Goal: Navigation & Orientation: Understand site structure

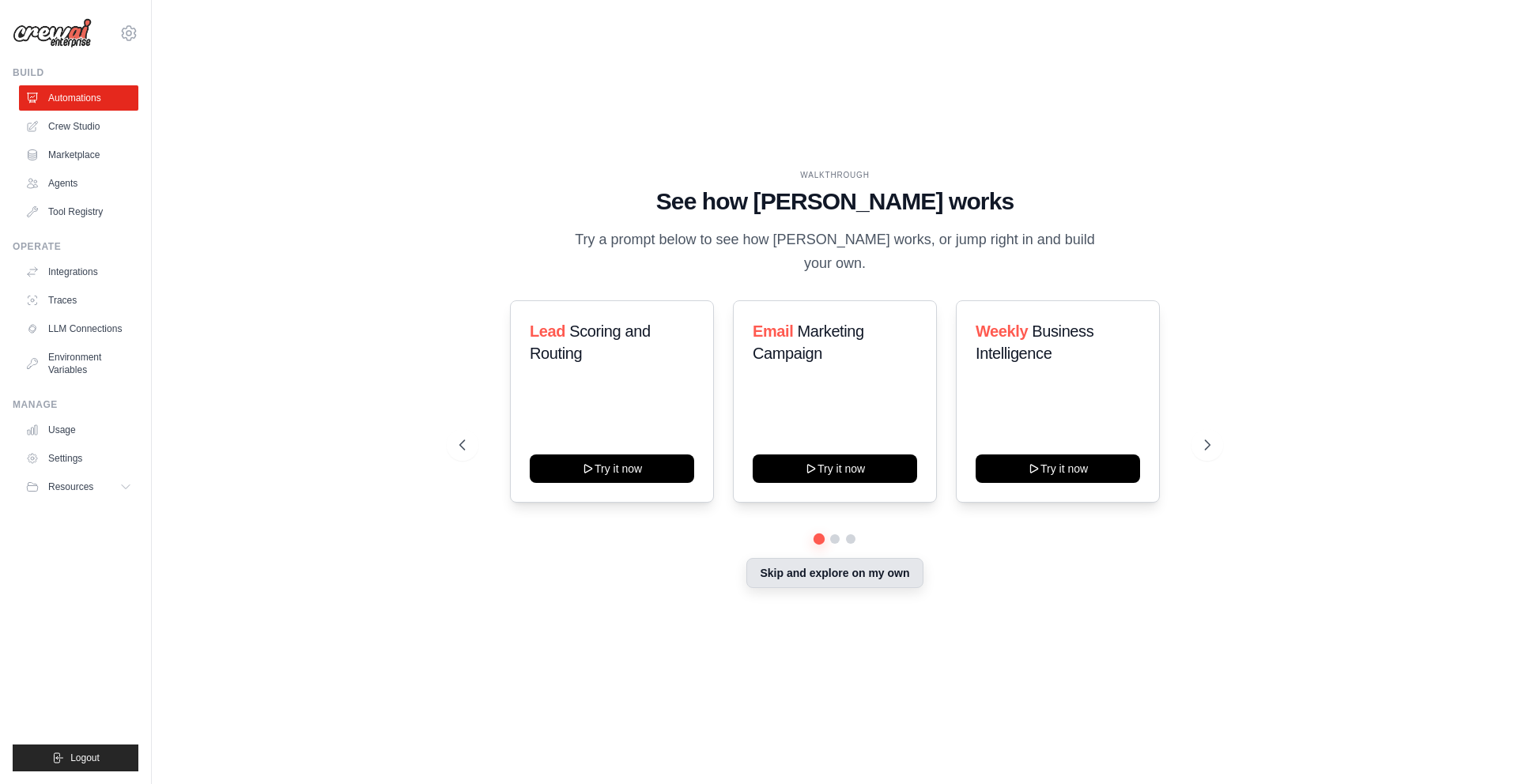
click at [778, 568] on button "Skip and explore on my own" at bounding box center [834, 573] width 176 height 30
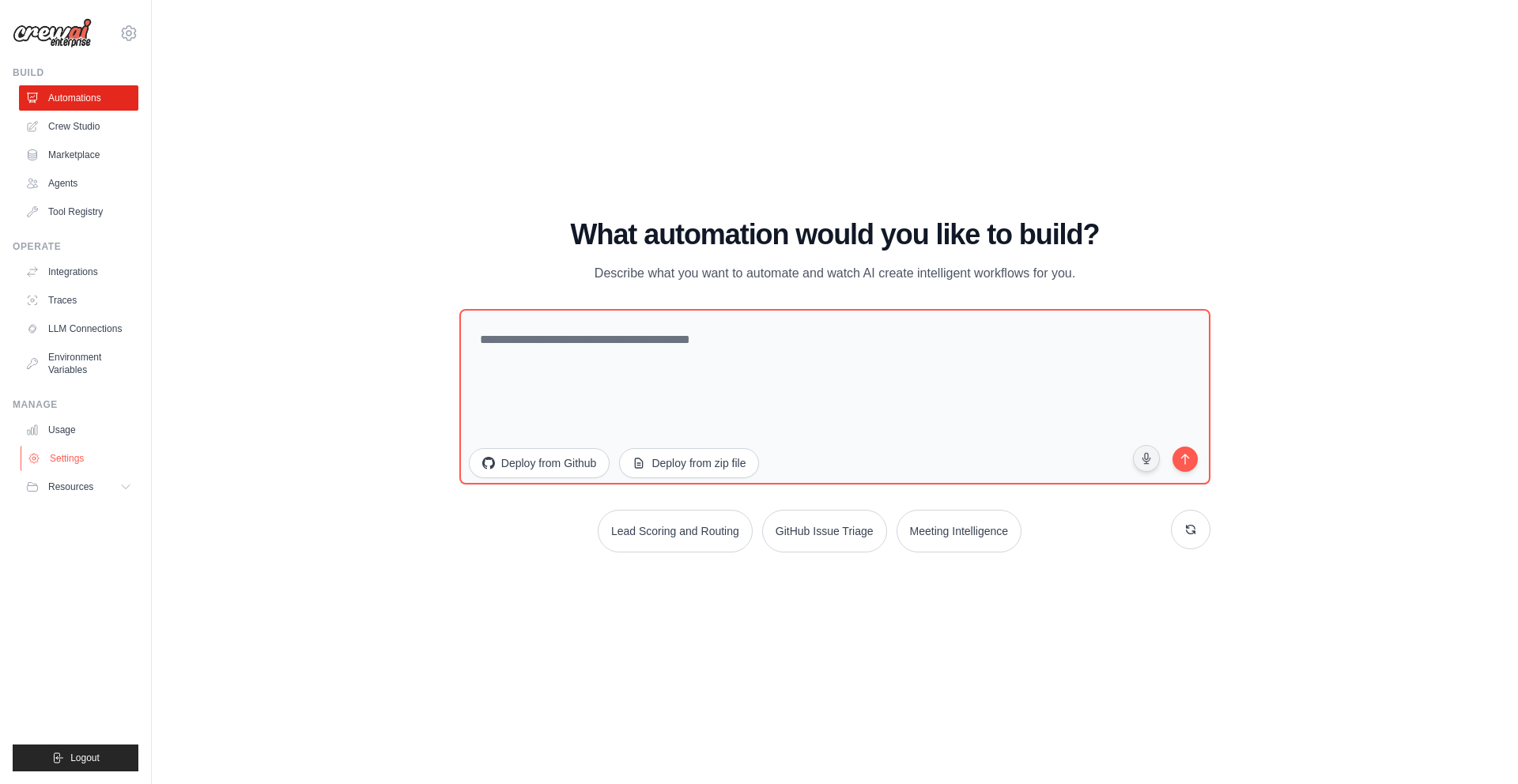
click at [63, 454] on link "Settings" at bounding box center [80, 458] width 119 height 26
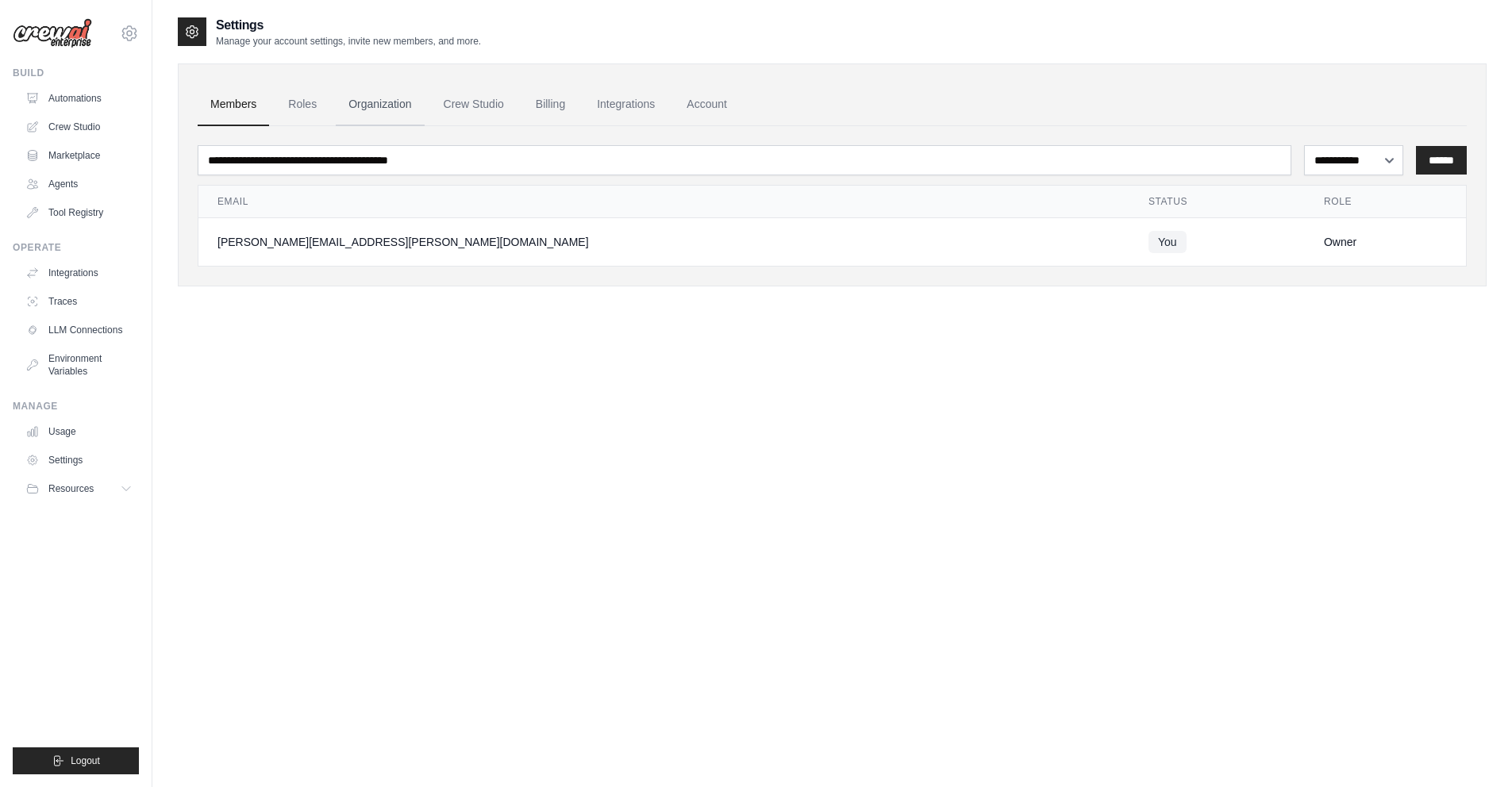
click at [389, 100] on link "Organization" at bounding box center [379, 104] width 88 height 43
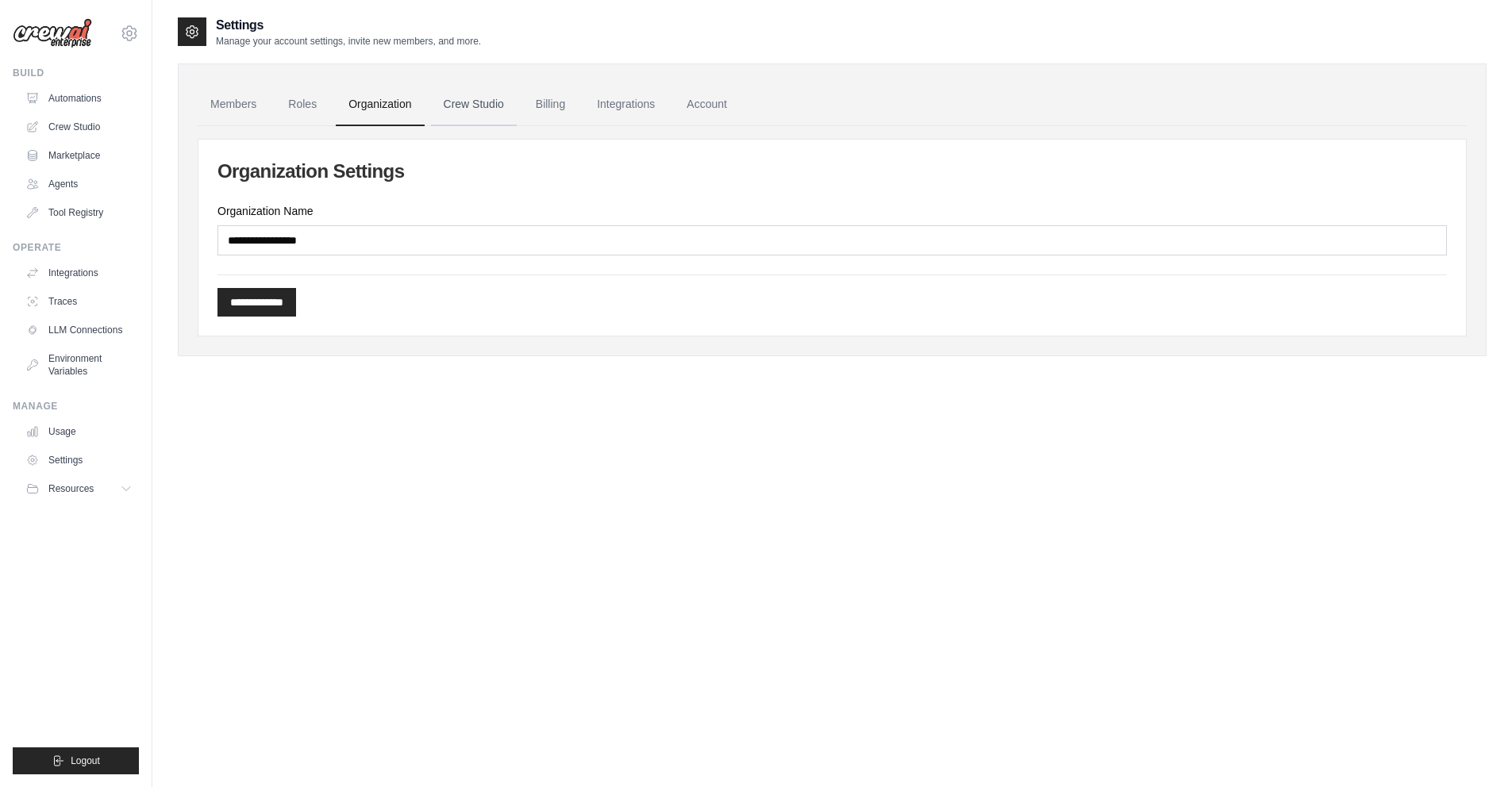
click at [495, 94] on link "Crew Studio" at bounding box center [474, 104] width 86 height 43
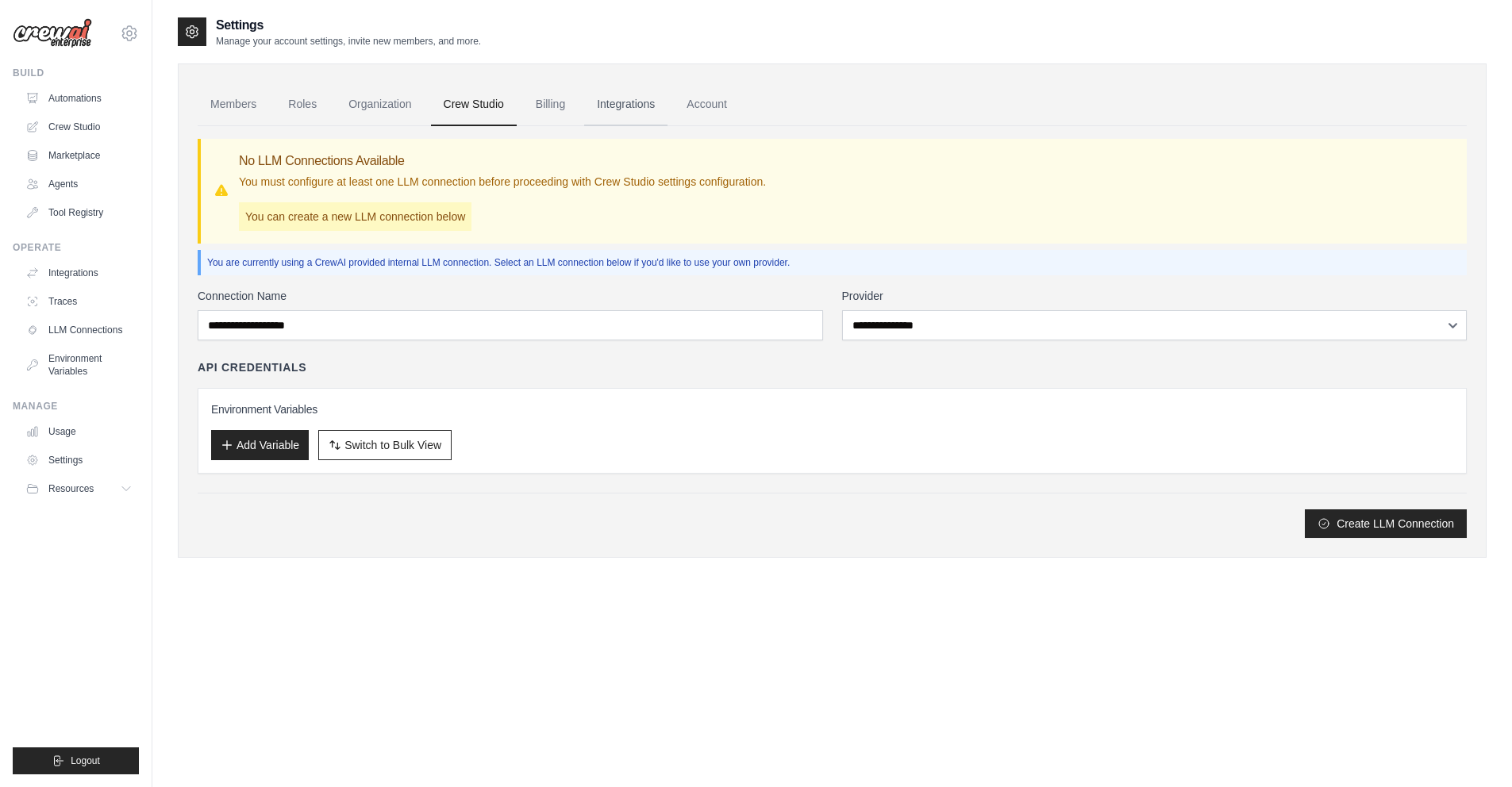
click at [609, 107] on link "Integrations" at bounding box center [626, 104] width 83 height 43
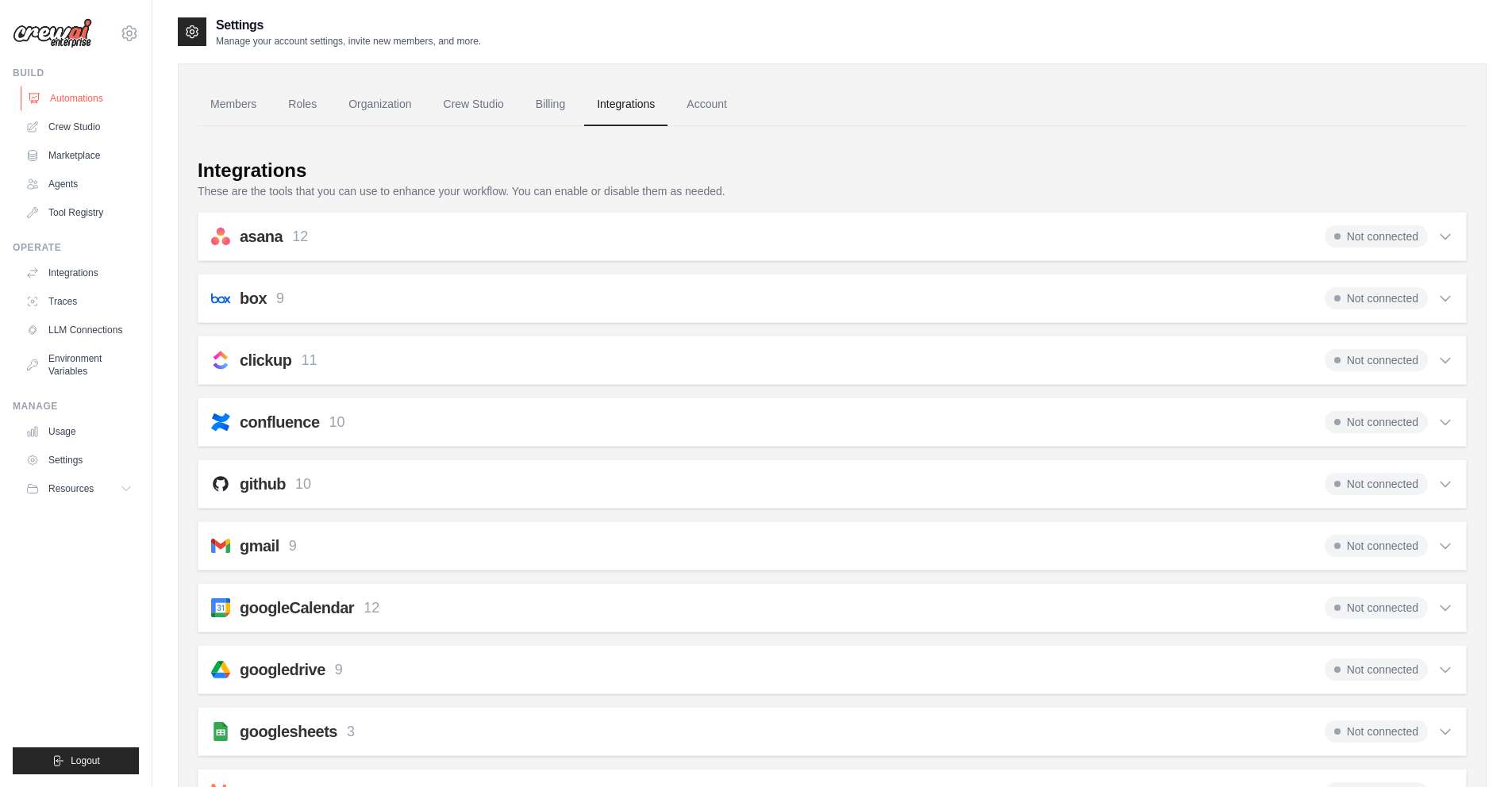
click at [80, 97] on link "Automations" at bounding box center [80, 98] width 120 height 26
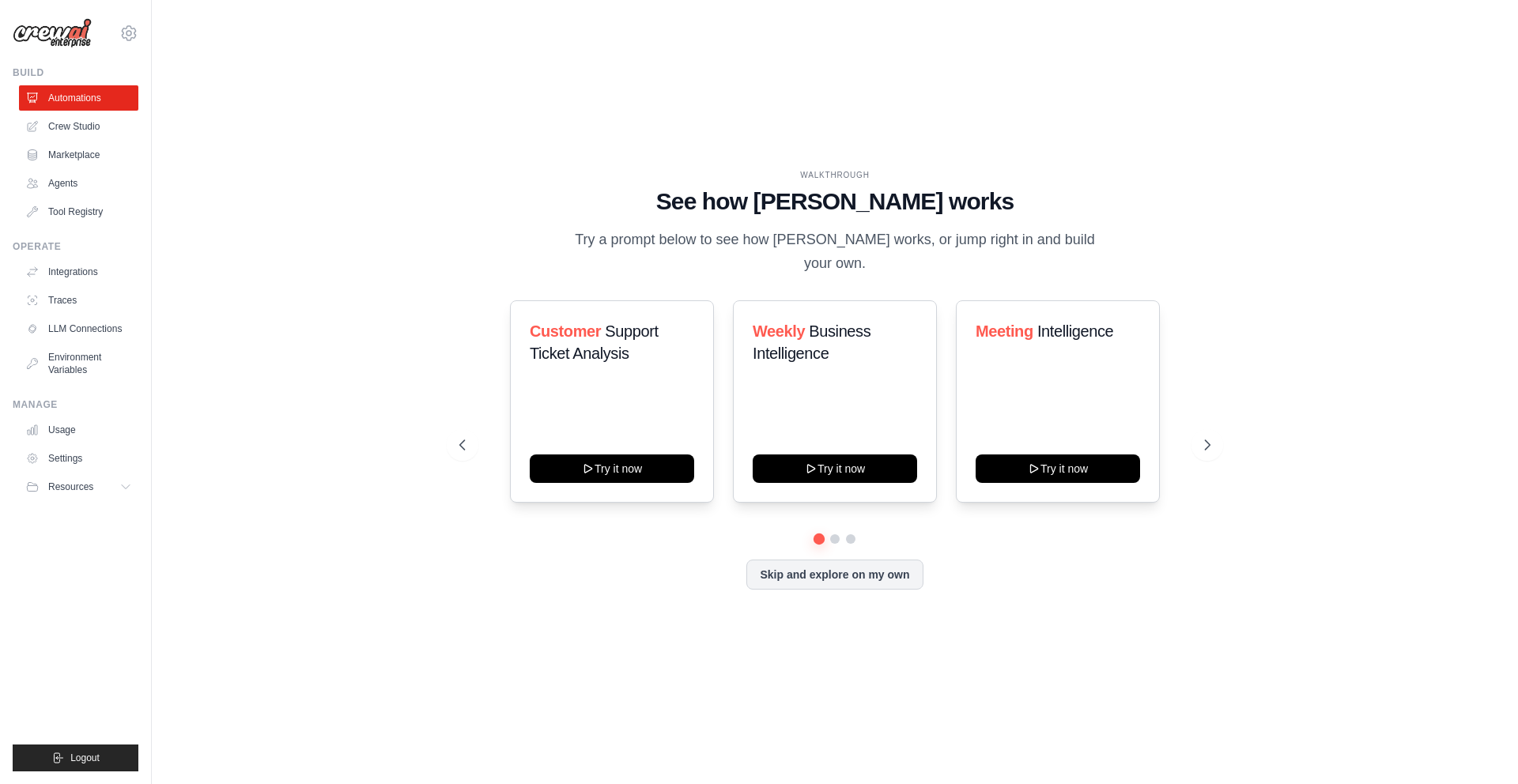
click at [126, 33] on icon at bounding box center [129, 33] width 19 height 19
click at [446, 127] on div "WALKTHROUGH See how [PERSON_NAME] works Try a prompt below to see how [PERSON_N…" at bounding box center [835, 392] width 1316 height 752
